Goal: Obtain resource: Obtain resource

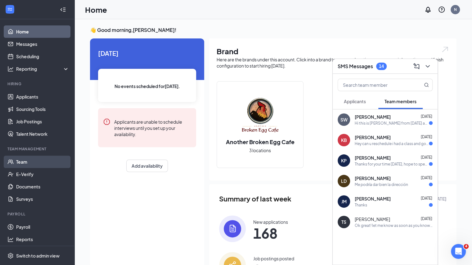
scroll to position [2, 0]
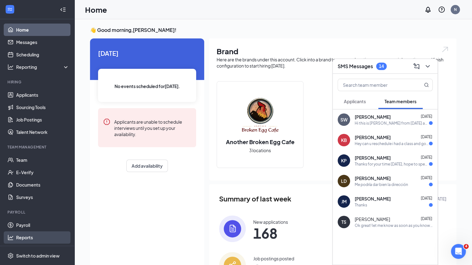
click at [18, 239] on link "Reports" at bounding box center [42, 238] width 53 height 12
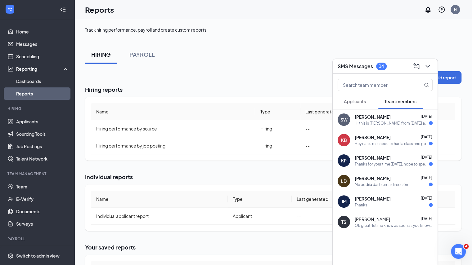
click at [433, 68] on div "SMS Messages 14" at bounding box center [385, 66] width 105 height 15
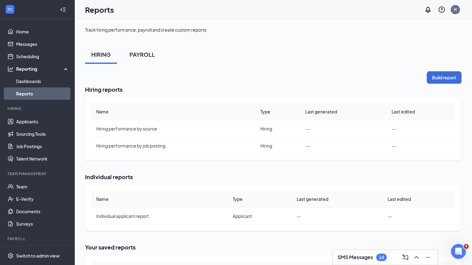
click at [139, 56] on div "PAYROLL" at bounding box center [141, 55] width 25 height 8
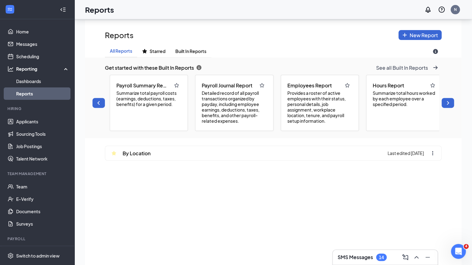
scroll to position [0, 7]
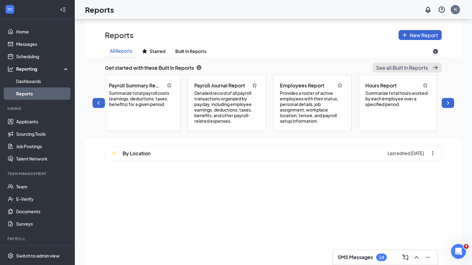
click at [401, 66] on span "See all Built In Reports" at bounding box center [402, 68] width 52 height 7
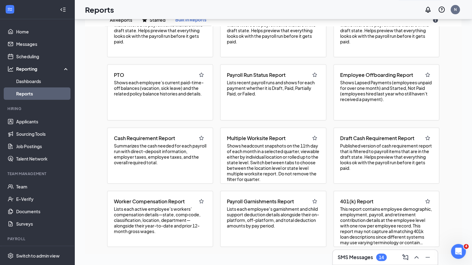
scroll to position [122, 0]
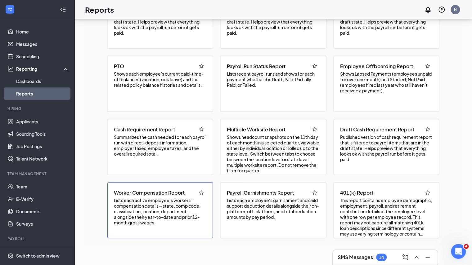
click at [173, 214] on span "Lists each active employee’s workers’ compensation details—state, comp code, cl…" at bounding box center [160, 212] width 93 height 28
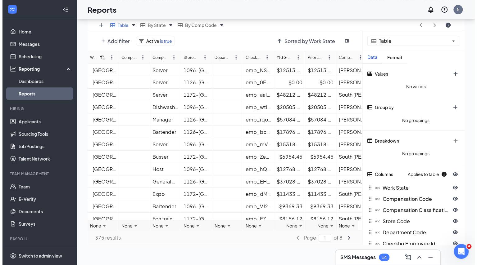
scroll to position [0, 0]
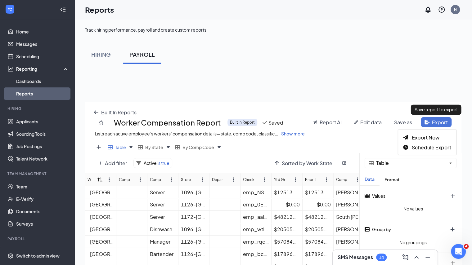
click at [437, 123] on button "Export" at bounding box center [436, 122] width 31 height 10
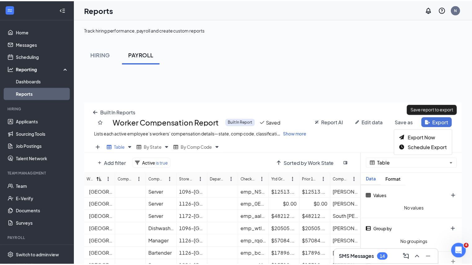
scroll to position [215, 381]
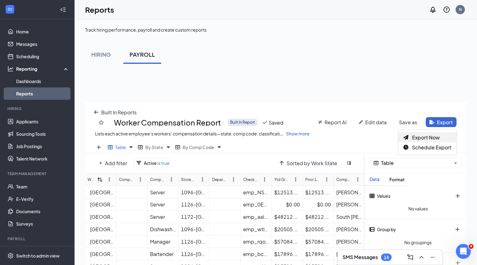
click at [418, 134] on span "Export Now" at bounding box center [426, 137] width 28 height 7
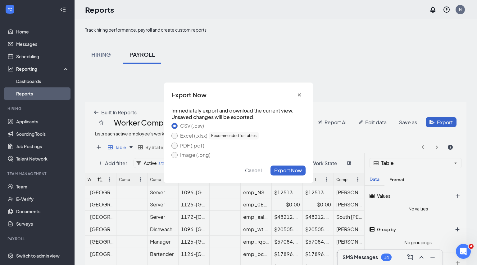
click at [171, 133] on div "Excel (.xlsx) Recommended for tables" at bounding box center [238, 135] width 134 height 7
click at [175, 136] on button "Excel (.xlsx) Recommended for tables" at bounding box center [174, 136] width 6 height 6
click at [291, 174] on button "Export Now" at bounding box center [287, 170] width 35 height 10
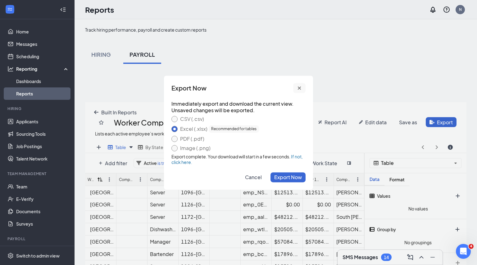
click at [298, 89] on icon "cross icon" at bounding box center [299, 88] width 5 height 5
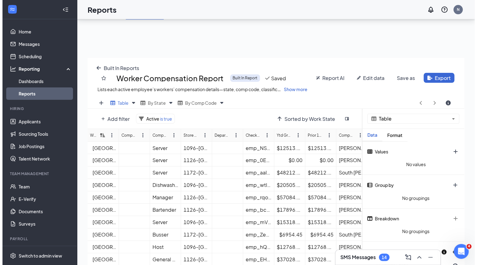
scroll to position [0, 0]
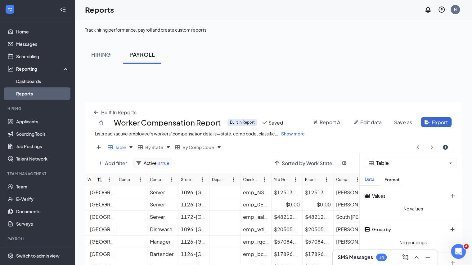
click at [165, 165] on span "is true" at bounding box center [163, 164] width 13 height 6
click at [202, 153] on div "Add filter Active is true Active is true Delete Apply Sorted by Work State" at bounding box center [222, 163] width 275 height 20
click at [200, 164] on div "Add filter Active is true Active is true Delete Apply" at bounding box center [181, 163] width 173 height 10
click at [222, 178] on icon "cross icon" at bounding box center [223, 180] width 5 height 5
click at [103, 159] on button "Add filter" at bounding box center [113, 163] width 36 height 10
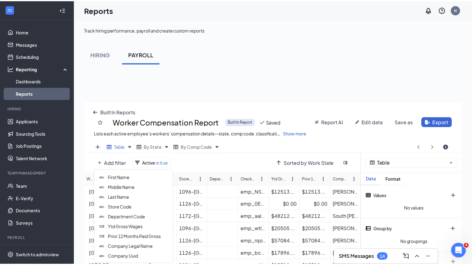
scroll to position [65, 0]
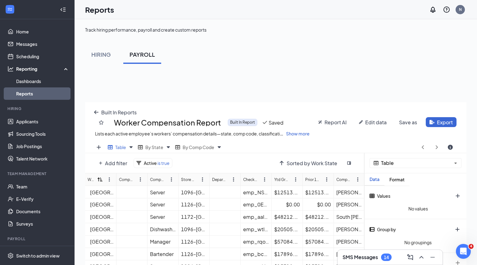
click at [212, 161] on div "Add filter Active is true" at bounding box center [184, 163] width 178 height 10
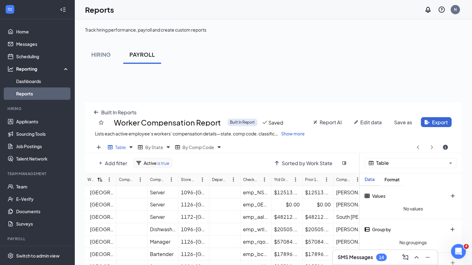
click at [154, 161] on span "Active" at bounding box center [150, 164] width 13 height 6
click at [197, 199] on span "Delete" at bounding box center [191, 197] width 16 height 7
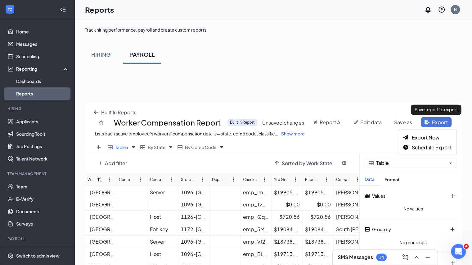
click at [429, 122] on icon "file-export icon" at bounding box center [427, 122] width 5 height 5
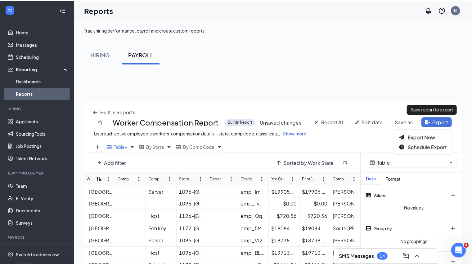
scroll to position [215, 381]
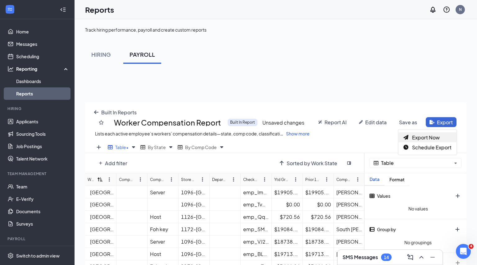
click at [425, 134] on span "Export Now" at bounding box center [426, 137] width 28 height 7
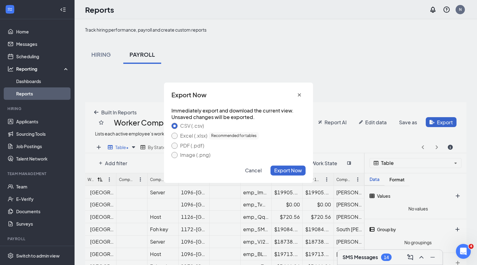
click at [192, 134] on div "Excel (.xlsx) Recommended for tables" at bounding box center [219, 135] width 79 height 7
click at [178, 134] on button "Excel (.xlsx) Recommended for tables" at bounding box center [174, 136] width 6 height 6
click at [284, 170] on span "Export Now" at bounding box center [288, 170] width 28 height 7
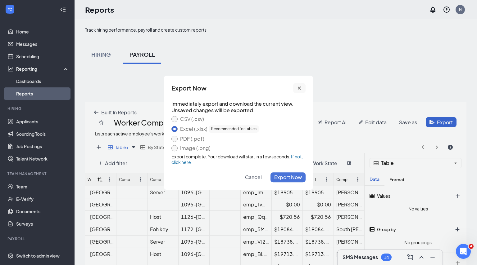
click at [297, 85] on button "cross icon" at bounding box center [299, 88] width 12 height 10
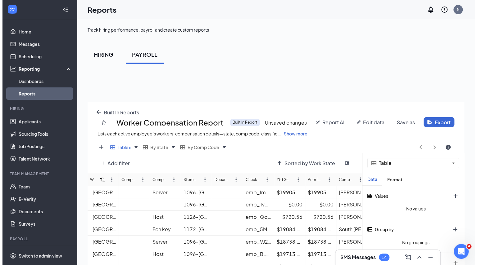
scroll to position [30832, 30671]
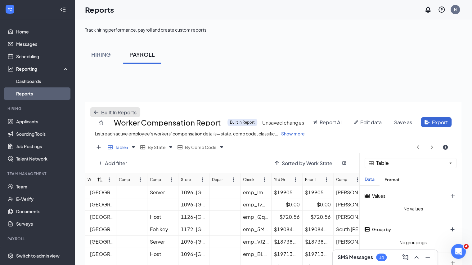
click at [97, 109] on button "Built In Reports" at bounding box center [115, 112] width 50 height 10
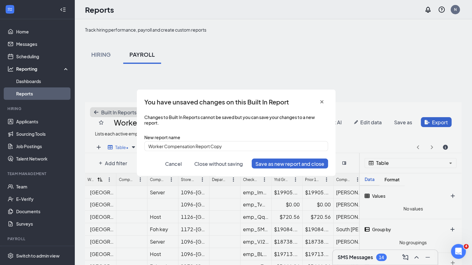
scroll to position [215, 381]
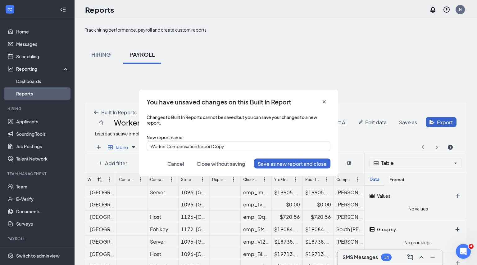
click at [209, 167] on button "Close without saving" at bounding box center [221, 164] width 56 height 10
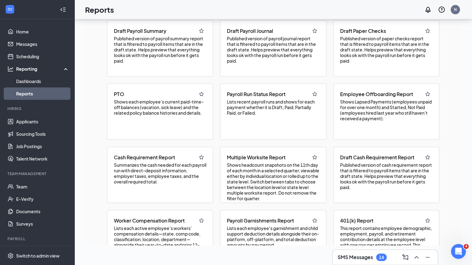
scroll to position [169, 0]
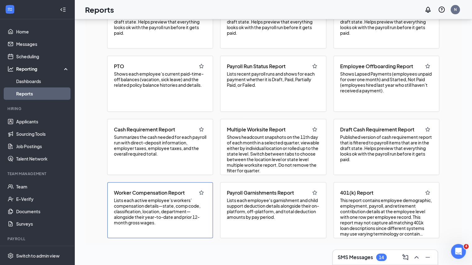
click at [178, 213] on span "Lists each active employee’s workers’ compensation details—state, comp code, cl…" at bounding box center [160, 212] width 93 height 28
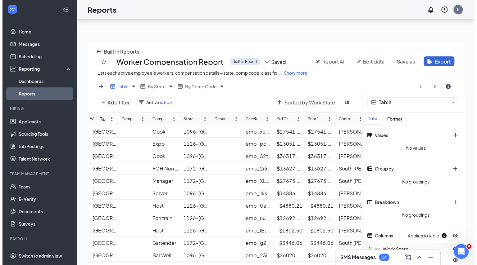
scroll to position [62, 0]
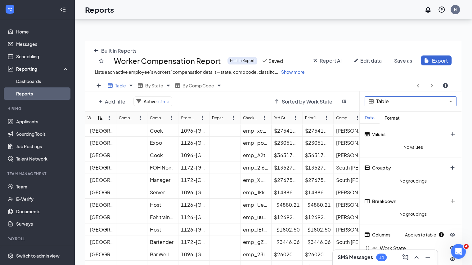
click at [415, 101] on span "Table" at bounding box center [411, 101] width 70 height 5
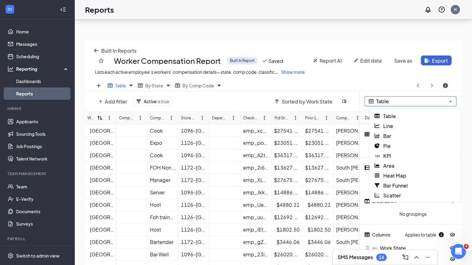
scroll to position [215, 381]
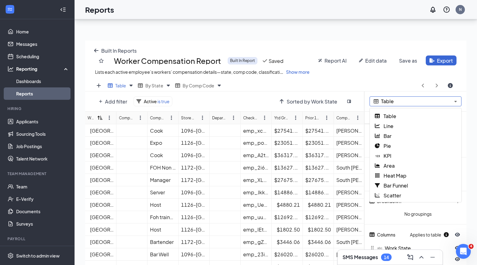
click at [415, 101] on span "Table" at bounding box center [416, 101] width 70 height 5
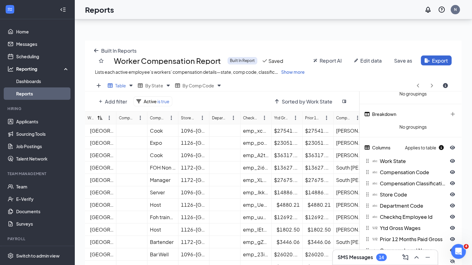
scroll to position [88, 0]
click at [367, 146] on icon at bounding box center [367, 147] width 5 height 4
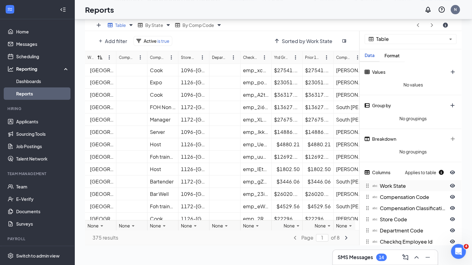
scroll to position [0, 0]
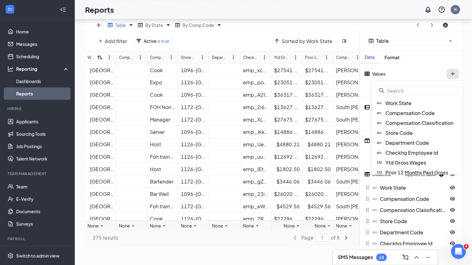
click at [452, 73] on button "plus icon" at bounding box center [453, 74] width 12 height 10
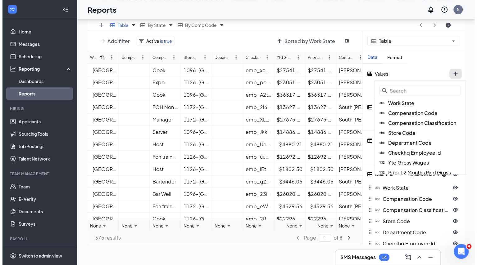
scroll to position [215, 381]
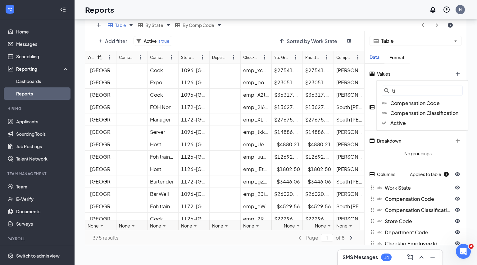
type input "t"
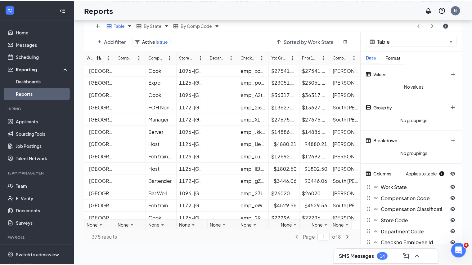
scroll to position [30832, 30671]
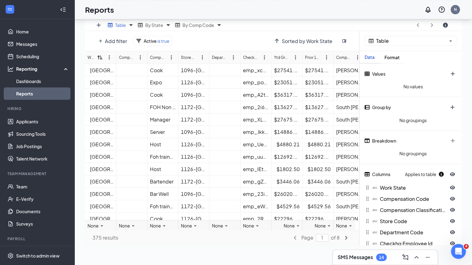
click at [423, 61] on div "Table Data Format Values No values Group by No groupings Breakdown No groupings…" at bounding box center [411, 187] width 102 height 313
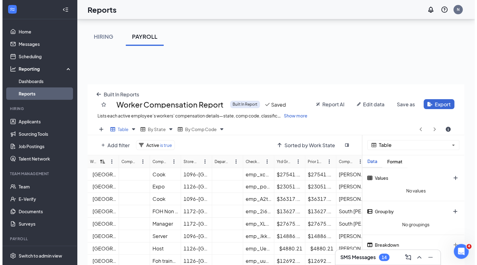
scroll to position [19, 0]
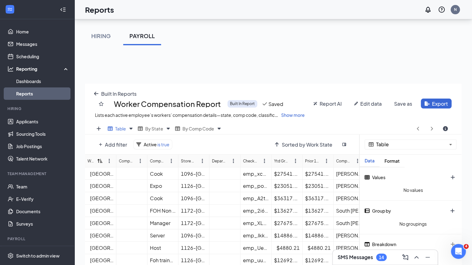
click at [360, 102] on button "Edit data" at bounding box center [368, 104] width 35 height 10
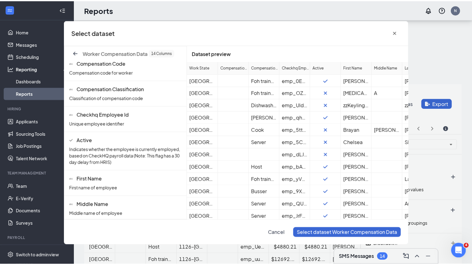
scroll to position [0, 0]
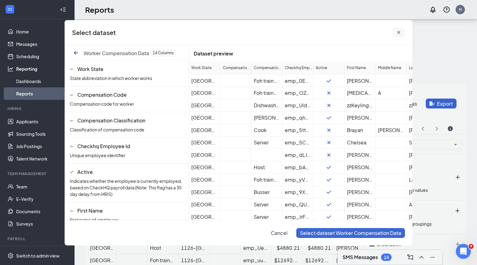
click at [400, 32] on icon "cross icon" at bounding box center [398, 32] width 5 height 5
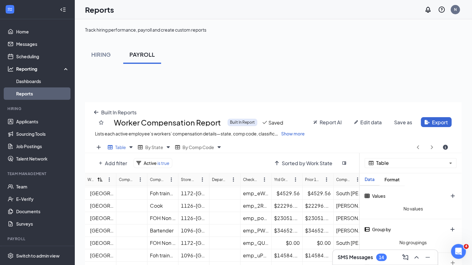
click at [298, 136] on span "Show more" at bounding box center [293, 134] width 24 height 6
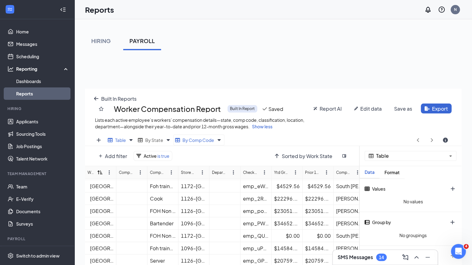
scroll to position [14, 0]
click at [328, 106] on span "Report AI" at bounding box center [331, 108] width 22 height 7
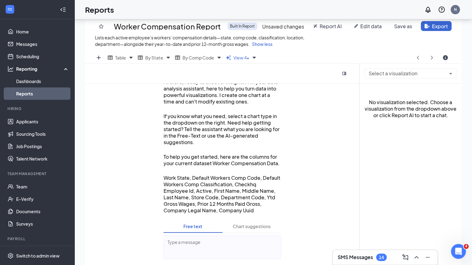
scroll to position [100, 0]
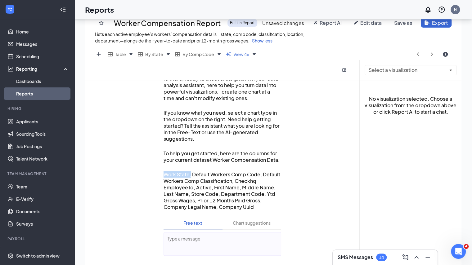
drag, startPoint x: 163, startPoint y: 177, endPoint x: 191, endPoint y: 178, distance: 28.0
click at [191, 178] on div "AI Assistant Hi there, ready to uncover insights? I'm your data analysis assist…" at bounding box center [223, 174] width 138 height 188
click at [191, 178] on p "Work State, Default Workers Comp Code, Default Workers Comp Classification, Che…" at bounding box center [223, 190] width 118 height 39
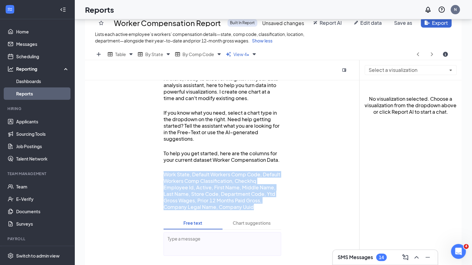
drag, startPoint x: 260, startPoint y: 207, endPoint x: 160, endPoint y: 175, distance: 104.5
click at [160, 175] on div "AI Assistant Hi there, ready to uncover insights? I'm your data analysis assist…" at bounding box center [223, 174] width 138 height 188
copy p "Work State, Default Workers Comp Code, Default Workers Comp Classification, Che…"
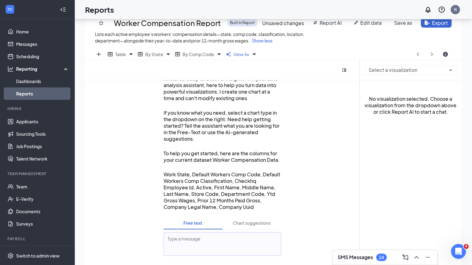
click at [178, 241] on textarea at bounding box center [223, 245] width 118 height 24
paste textarea "Work State, Default Workers Comp Code, Default Workers Comp Classification, Che…"
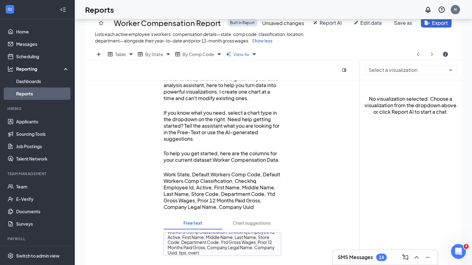
scroll to position [17, 0]
type textarea "Work State, Default Workers Comp Code, Default Workers Comp Classification, Che…"
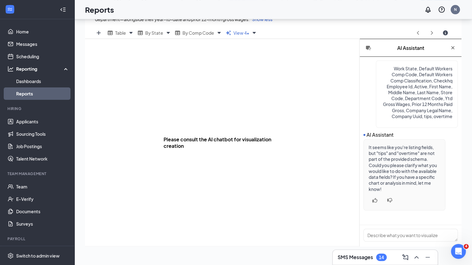
scroll to position [122, 0]
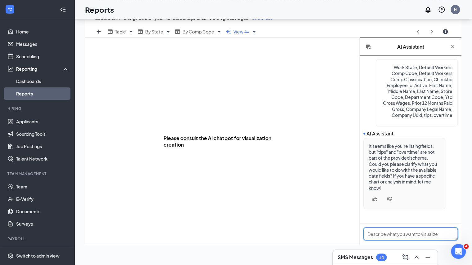
click at [404, 235] on textarea at bounding box center [411, 234] width 94 height 13
type textarea "would like to add tips paid and overtime amount paid to the report"
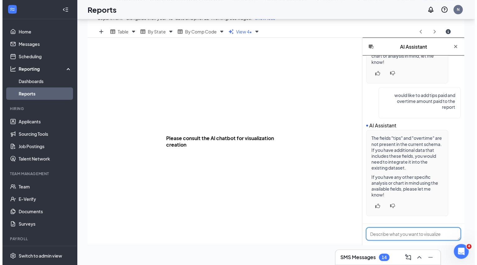
scroll to position [0, 0]
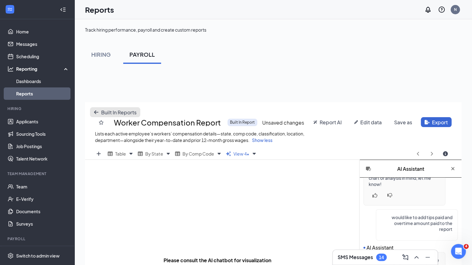
click at [96, 114] on icon "arrow-left icon" at bounding box center [96, 113] width 4 height 4
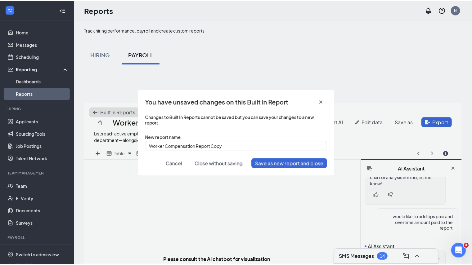
scroll to position [209, 381]
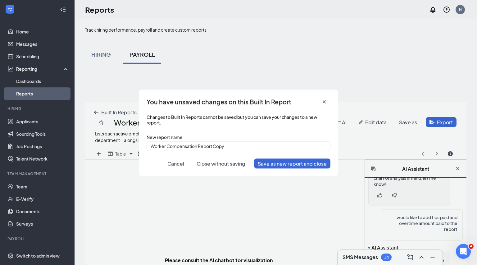
click at [206, 160] on button "Close without saving" at bounding box center [221, 164] width 56 height 10
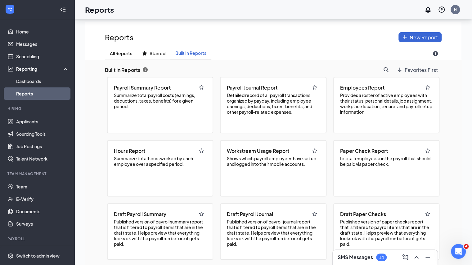
scroll to position [83, 0]
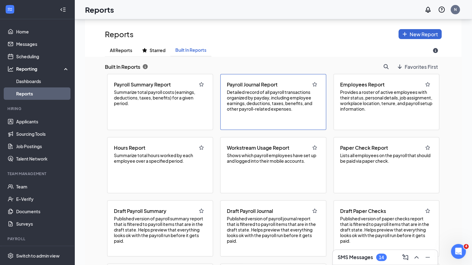
click at [285, 115] on div "Payroll Journal Report Detailed record of all payroll transactions organized by…" at bounding box center [273, 102] width 106 height 56
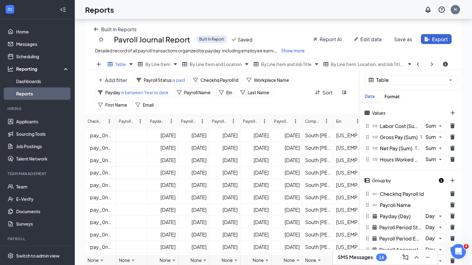
scroll to position [0, 0]
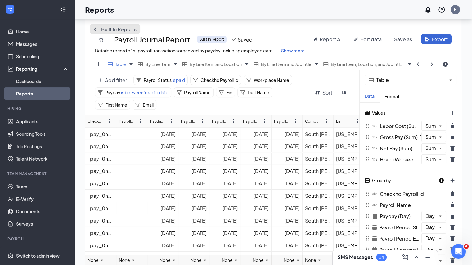
click at [97, 28] on icon "arrow-left icon" at bounding box center [96, 29] width 5 height 5
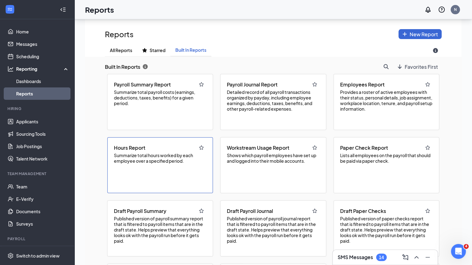
click at [147, 171] on div "Hours Report Summarize total hours worked by each employee over a specified per…" at bounding box center [160, 166] width 106 height 56
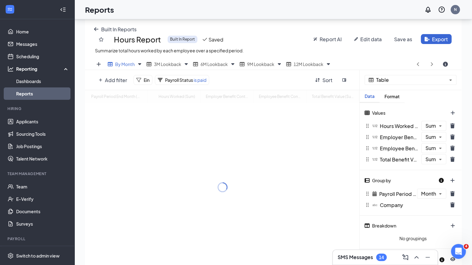
scroll to position [215, 376]
click at [99, 27] on button "Built In Reports" at bounding box center [115, 29] width 50 height 10
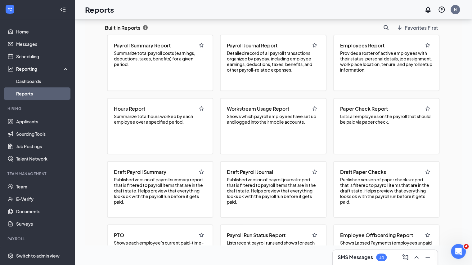
scroll to position [0, 0]
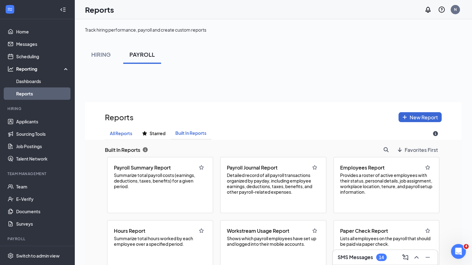
click at [124, 134] on span "All Reports" at bounding box center [121, 133] width 22 height 5
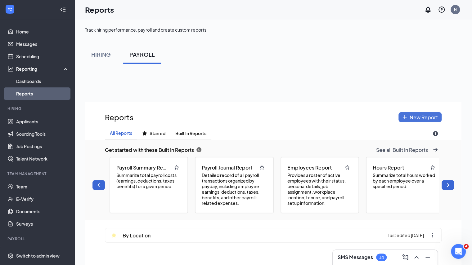
click at [419, 120] on span "New Report" at bounding box center [424, 117] width 28 height 7
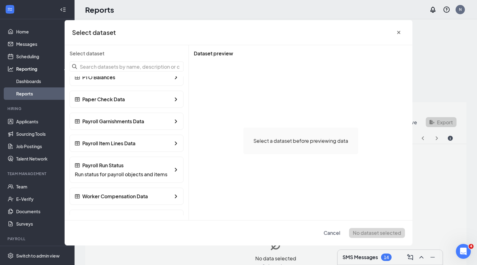
scroll to position [187, 0]
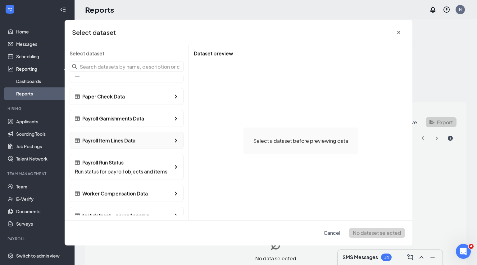
click at [136, 138] on div "Payroll Item Lines Data" at bounding box center [127, 140] width 114 height 17
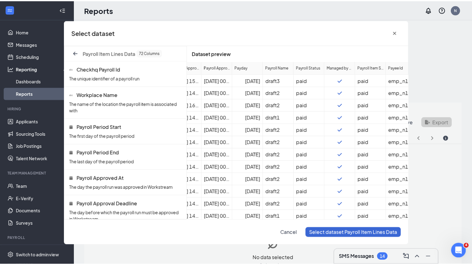
scroll to position [0, 142]
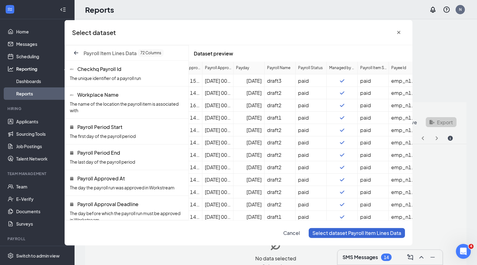
click at [292, 230] on span "Cancel" at bounding box center [291, 233] width 17 height 7
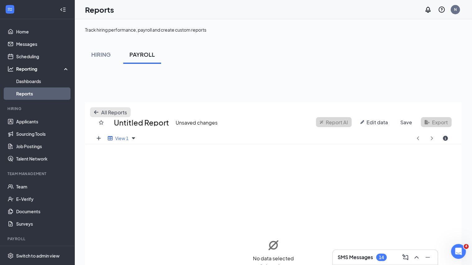
click at [96, 110] on icon "arrow-left icon" at bounding box center [96, 112] width 5 height 5
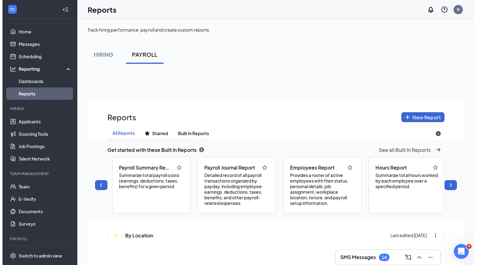
scroll to position [309, 376]
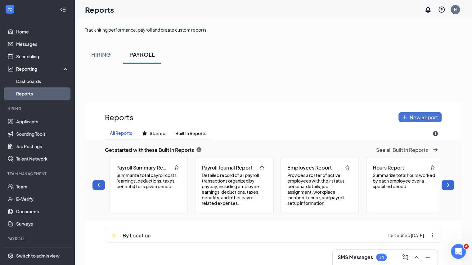
click at [419, 114] on span "New Report" at bounding box center [424, 117] width 28 height 7
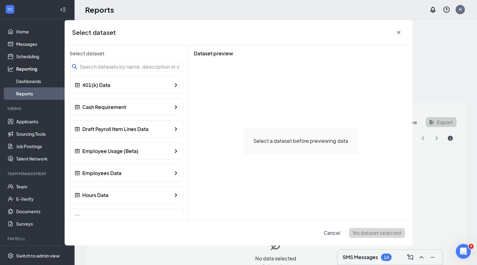
click at [123, 68] on input at bounding box center [127, 66] width 114 height 10
type input "t"
click at [115, 170] on span "Employees Data" at bounding box center [101, 173] width 39 height 7
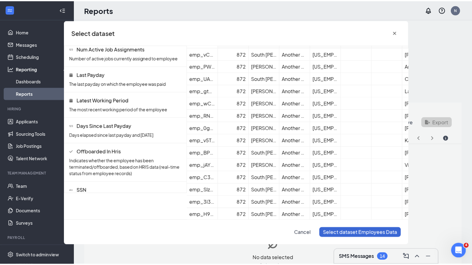
scroll to position [2020, 0]
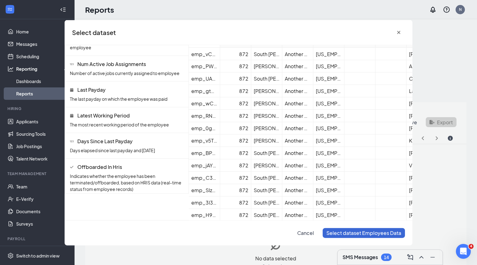
click at [309, 233] on span "Cancel" at bounding box center [305, 233] width 17 height 7
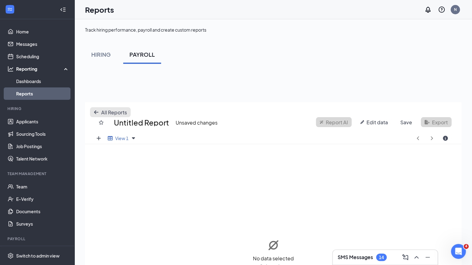
click at [97, 111] on icon "arrow-left icon" at bounding box center [96, 112] width 5 height 5
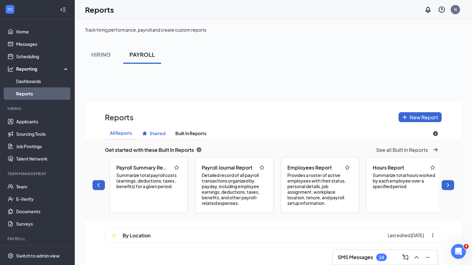
click at [156, 135] on span "Starred" at bounding box center [158, 133] width 16 height 5
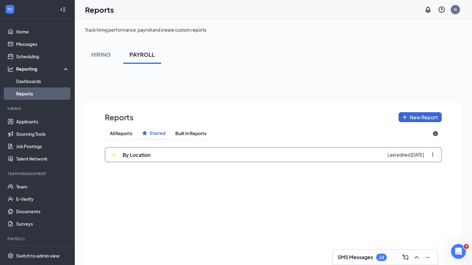
click at [139, 157] on span "By Location" at bounding box center [137, 155] width 28 height 7
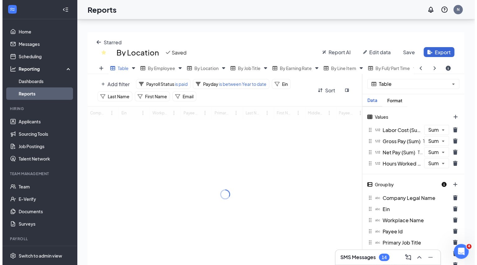
scroll to position [72, 0]
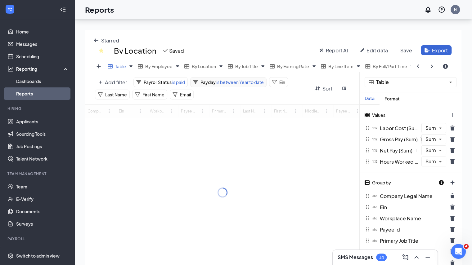
click at [220, 85] on span "is between Year to date" at bounding box center [240, 82] width 48 height 6
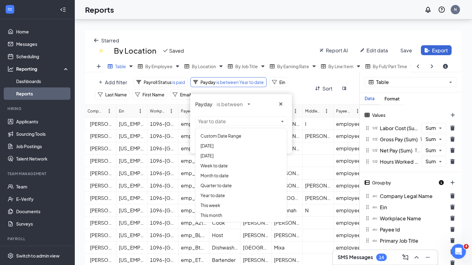
click at [209, 120] on div "Payday is between Year to date Delete Apply" at bounding box center [241, 123] width 102 height 59
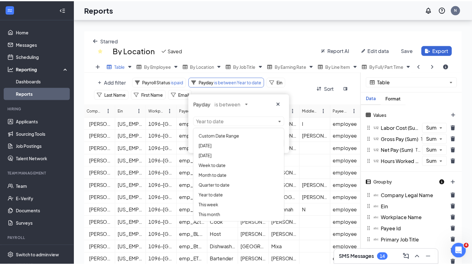
scroll to position [219, 381]
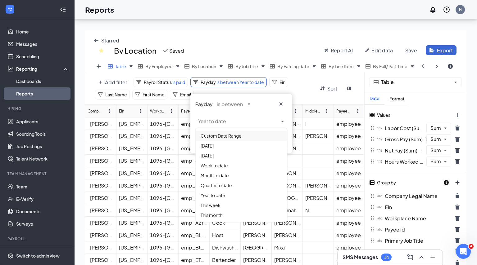
click at [214, 131] on div "Custom Date Range" at bounding box center [241, 136] width 91 height 10
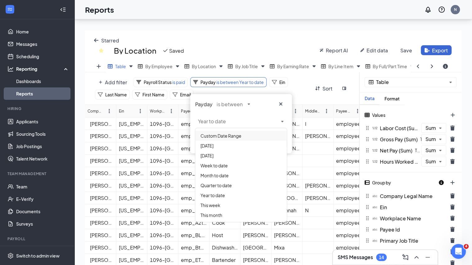
scroll to position [30828, 30671]
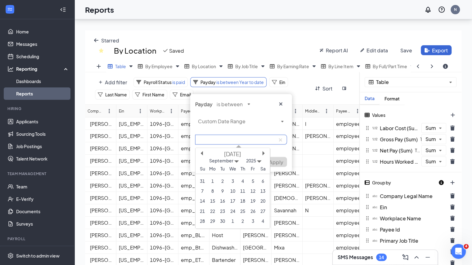
click at [220, 139] on input at bounding box center [241, 140] width 92 height 10
click at [203, 152] on div "[DATE]" at bounding box center [233, 154] width 75 height 7
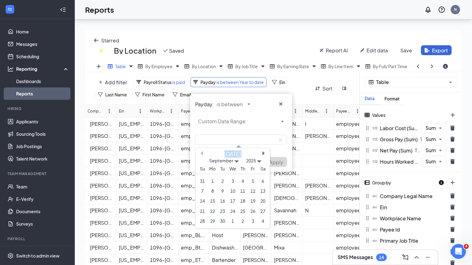
click at [201, 152] on button "Previous Month" at bounding box center [201, 153] width 4 height 4
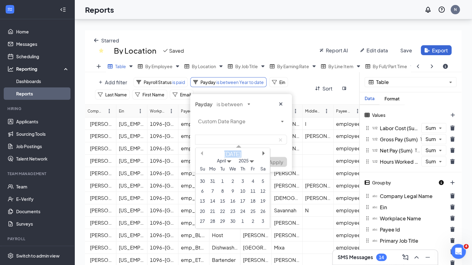
click at [201, 152] on button "Previous Month" at bounding box center [201, 153] width 4 height 4
click at [213, 180] on div "30" at bounding box center [212, 181] width 8 height 8
click at [263, 152] on button "Next Month" at bounding box center [265, 153] width 4 height 4
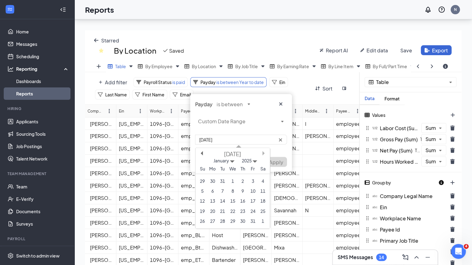
click at [263, 152] on button "Next Month" at bounding box center [265, 153] width 4 height 4
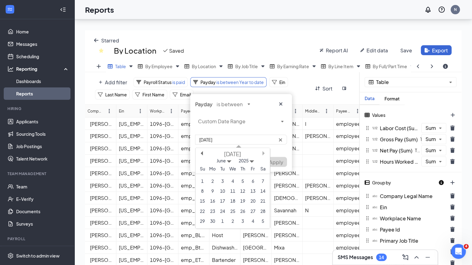
click at [263, 152] on button "Next Month" at bounding box center [265, 153] width 4 height 4
click at [202, 152] on button "Previous Month" at bounding box center [201, 153] width 4 height 4
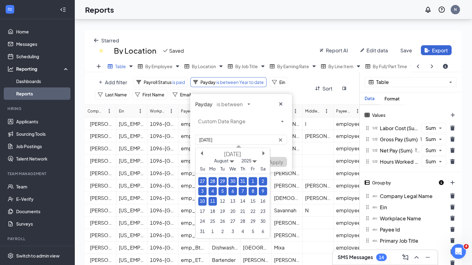
click at [212, 201] on div "11" at bounding box center [212, 201] width 8 height 8
type input "[DATE]-[DATE]"
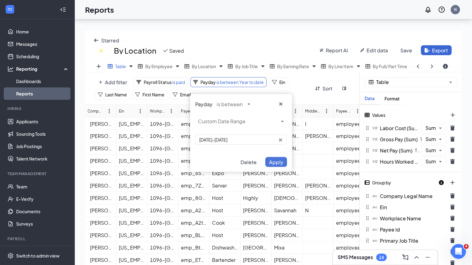
click at [278, 161] on span "Apply" at bounding box center [276, 162] width 14 height 7
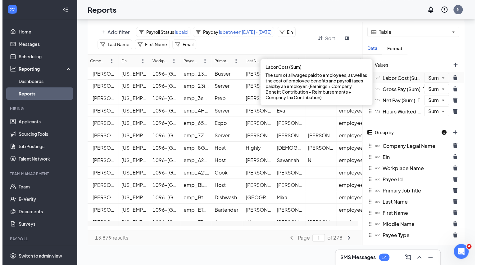
scroll to position [0, 0]
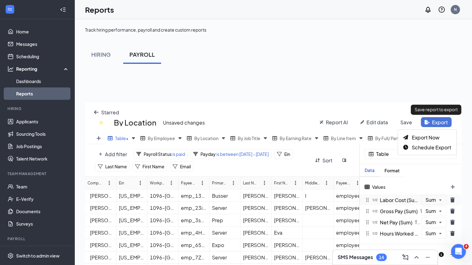
click at [433, 124] on button "Export" at bounding box center [436, 122] width 31 height 10
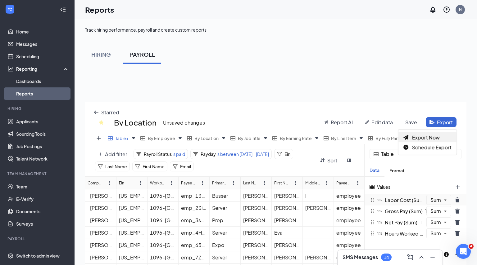
click at [410, 139] on div "Export Now" at bounding box center [427, 138] width 58 height 10
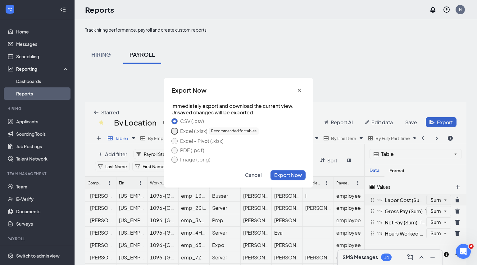
click at [173, 129] on button "Excel (.xlsx) Recommended for tables" at bounding box center [174, 131] width 6 height 6
click at [281, 174] on span "Export Now" at bounding box center [288, 175] width 28 height 7
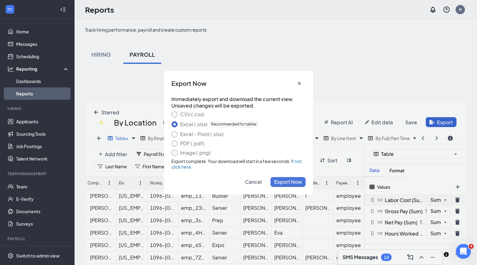
click at [253, 182] on span "Cancel" at bounding box center [253, 182] width 17 height 7
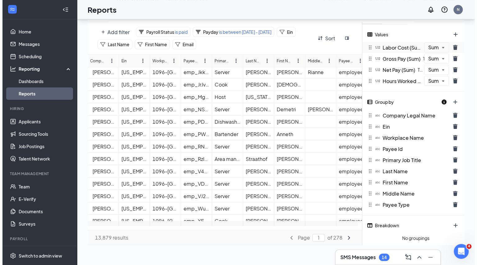
scroll to position [0, 0]
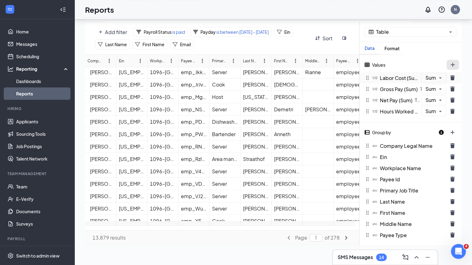
click at [455, 70] on button "plus icon" at bounding box center [453, 65] width 12 height 10
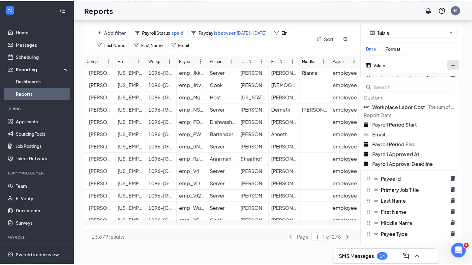
scroll to position [219, 381]
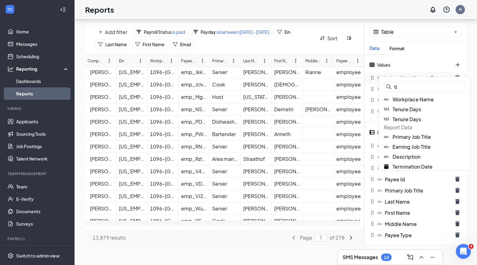
type input "t"
type input "o"
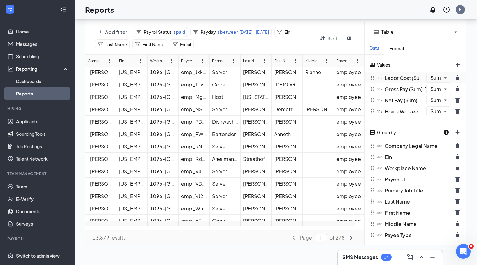
click at [406, 67] on div "Values" at bounding box center [415, 66] width 102 height 12
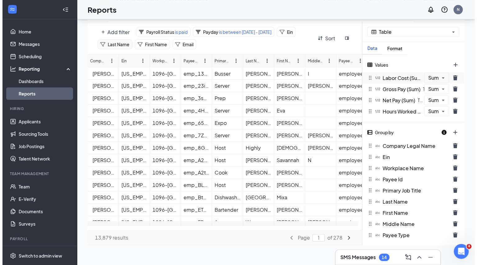
scroll to position [0, 0]
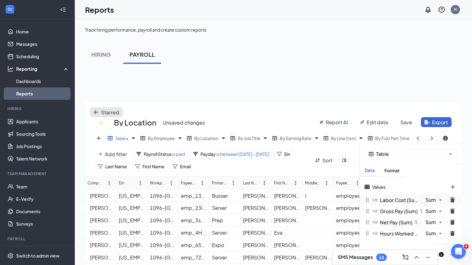
click at [97, 110] on icon "arrow-left icon" at bounding box center [96, 112] width 5 height 5
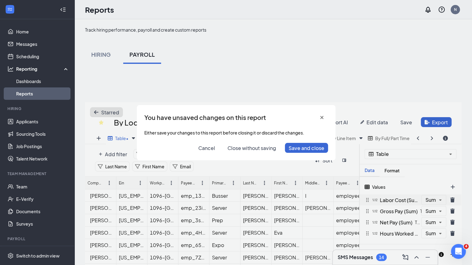
scroll to position [219, 381]
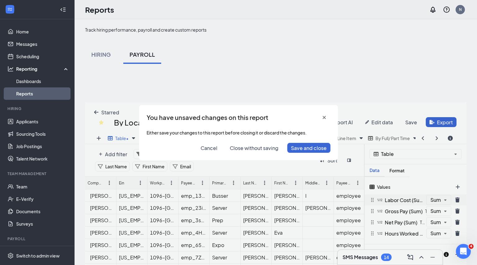
click at [240, 147] on span "Close without saving" at bounding box center [254, 148] width 49 height 7
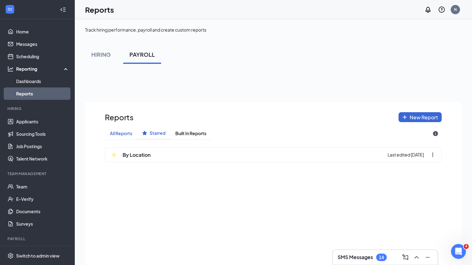
click at [124, 133] on span "All Reports" at bounding box center [121, 133] width 22 height 5
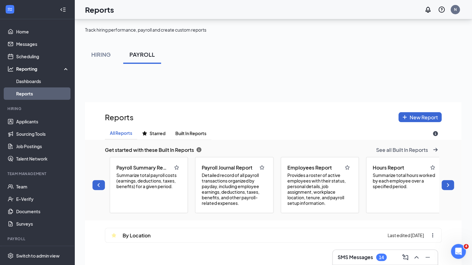
scroll to position [122, 0]
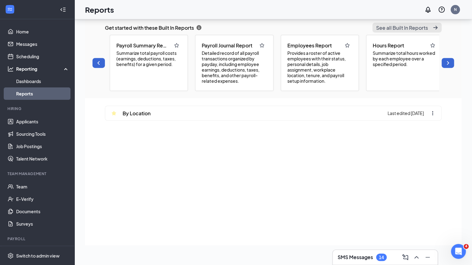
click at [419, 25] on span "See all Built In Reports" at bounding box center [402, 28] width 52 height 7
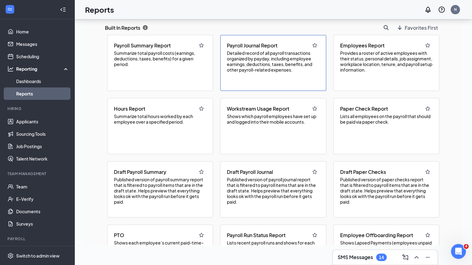
click at [232, 70] on span "Detailed record of all payroll transactions organized by payday, including empl…" at bounding box center [273, 61] width 93 height 22
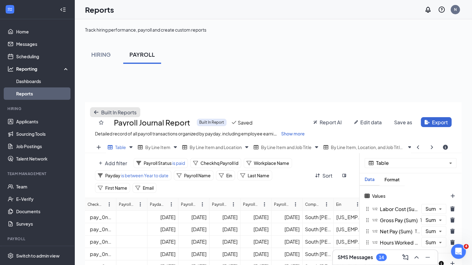
click at [125, 110] on span "Built In Reports" at bounding box center [118, 112] width 35 height 7
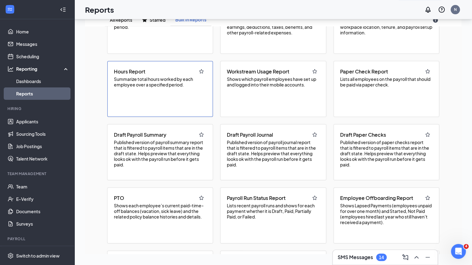
scroll to position [46, 0]
click at [172, 157] on span "Published version of payroll summary report that is filtered to payroll items t…" at bounding box center [160, 153] width 93 height 28
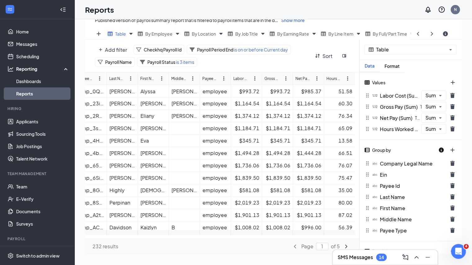
scroll to position [0, 0]
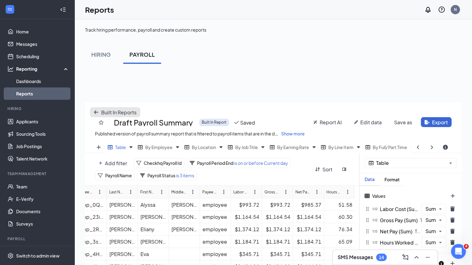
click at [108, 114] on span "Built In Reports" at bounding box center [118, 112] width 35 height 7
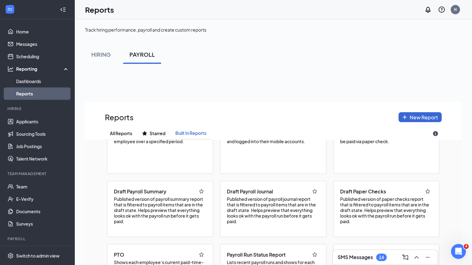
scroll to position [103, 0]
click at [259, 210] on span "Published version of payroll journal report that is filtered to payroll items t…" at bounding box center [273, 210] width 93 height 28
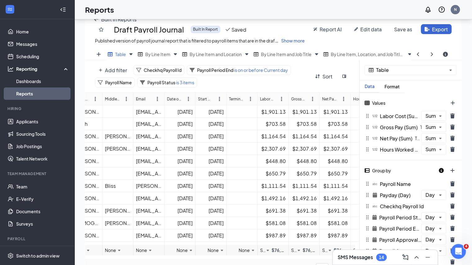
scroll to position [0, 382]
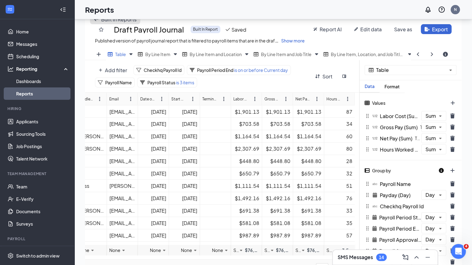
click at [111, 23] on button "Built In Reports" at bounding box center [115, 19] width 50 height 10
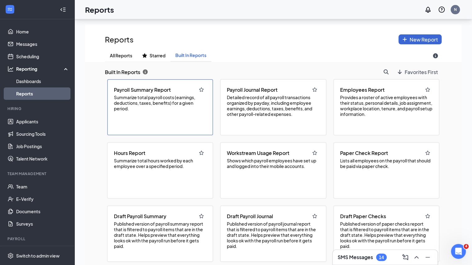
scroll to position [75, 0]
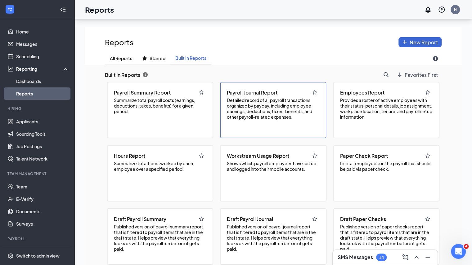
click at [265, 119] on span "Detailed record of all payroll transactions organized by payday, including empl…" at bounding box center [273, 108] width 93 height 22
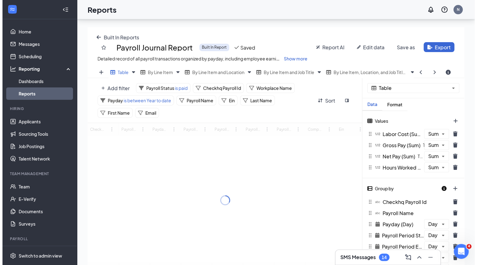
scroll to position [211, 376]
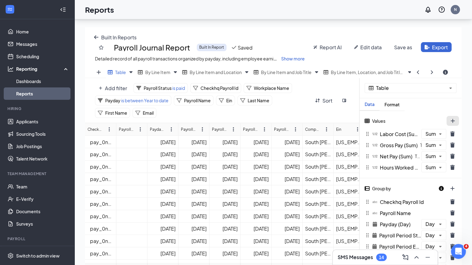
click at [451, 126] on div "Values" at bounding box center [411, 122] width 102 height 12
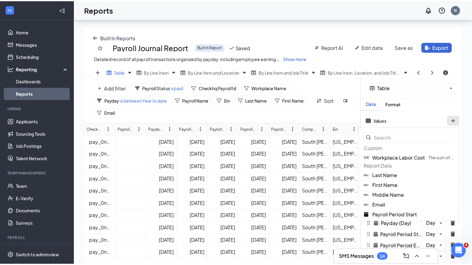
scroll to position [215, 381]
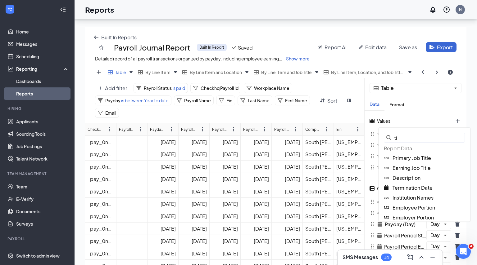
type input "t"
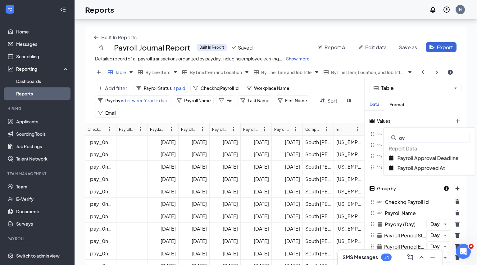
type input "o"
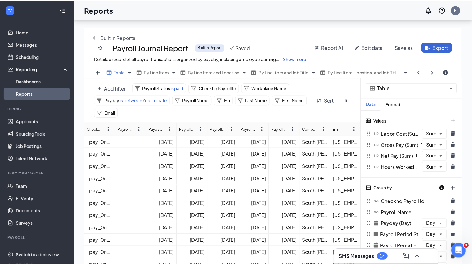
scroll to position [215, 376]
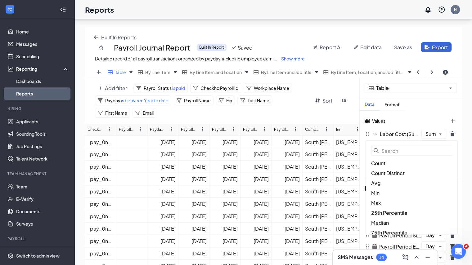
click at [435, 138] on div "Sum" at bounding box center [434, 134] width 25 height 10
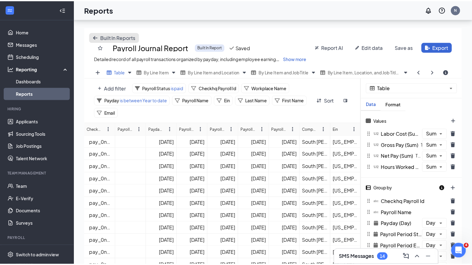
scroll to position [30832, 30671]
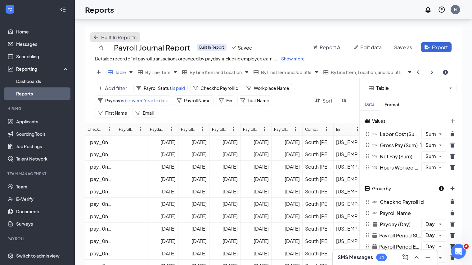
click at [95, 34] on button "Built In Reports" at bounding box center [115, 37] width 50 height 10
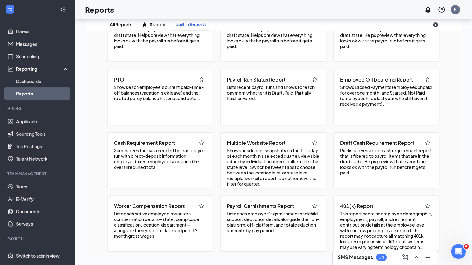
scroll to position [122, 0]
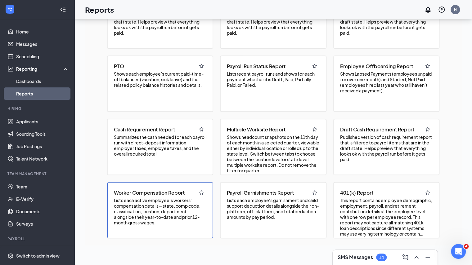
click at [133, 191] on span "Worker Compensation Report" at bounding box center [149, 193] width 71 height 7
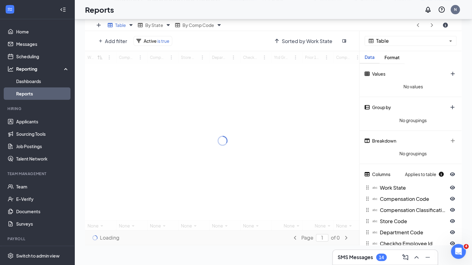
scroll to position [215, 376]
